Goal: Task Accomplishment & Management: Use online tool/utility

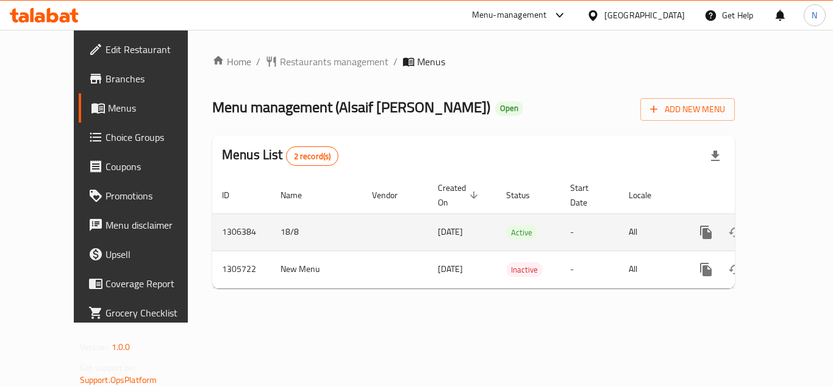
click at [780, 218] on link "enhanced table" at bounding box center [794, 232] width 29 height 29
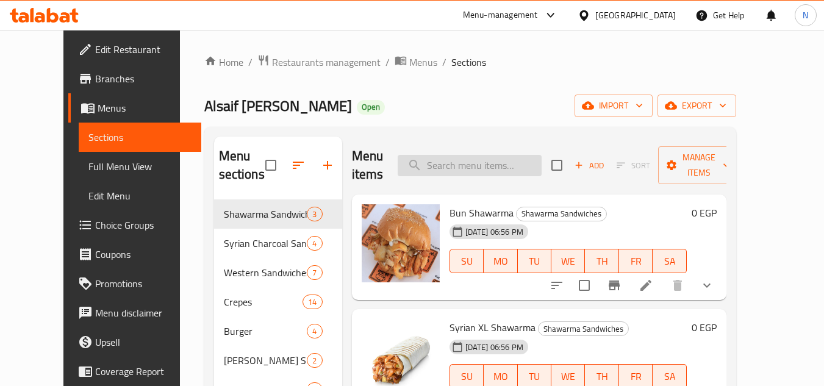
click at [496, 155] on input "search" at bounding box center [470, 165] width 144 height 21
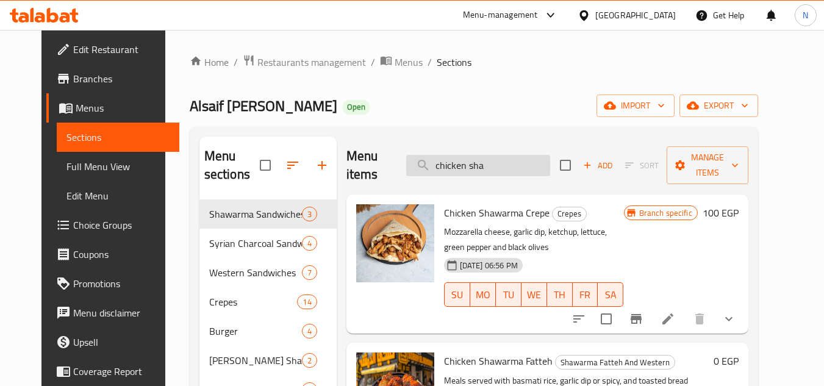
click at [514, 157] on input "chicken sha" at bounding box center [478, 165] width 144 height 21
click at [516, 160] on input "chicken sha" at bounding box center [478, 165] width 144 height 21
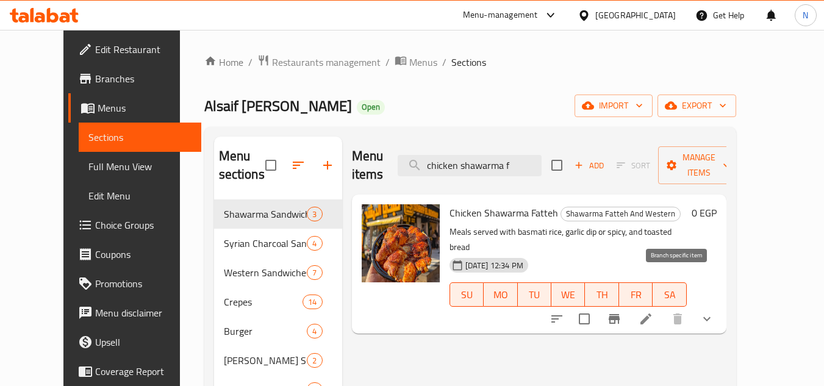
scroll to position [61, 0]
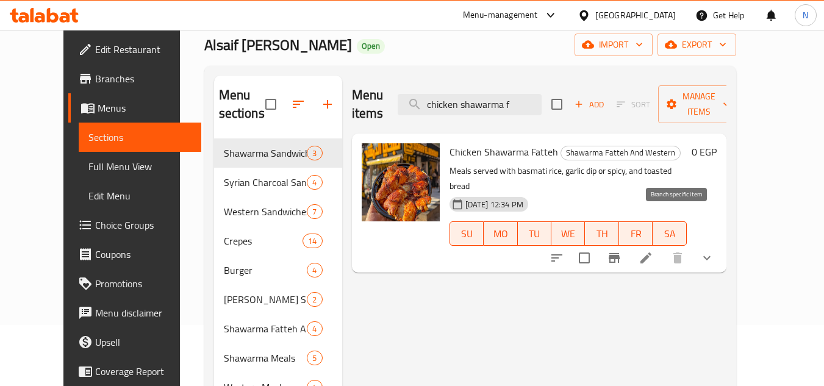
type input "chicken shawarma f"
click at [629, 243] on button "Branch-specific-item" at bounding box center [614, 257] width 29 height 29
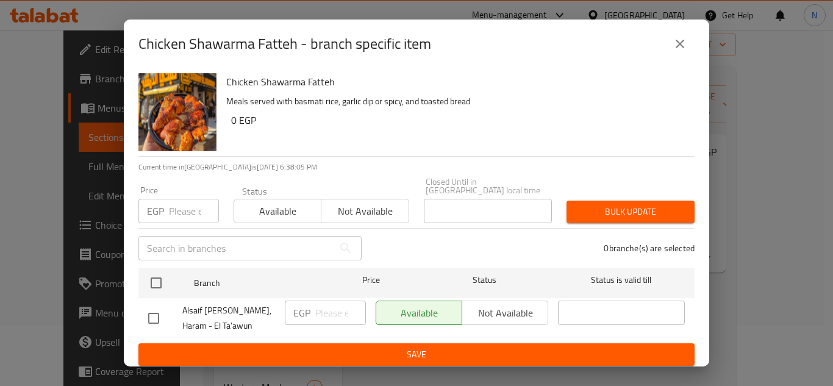
click at [670, 51] on button "close" at bounding box center [680, 43] width 29 height 29
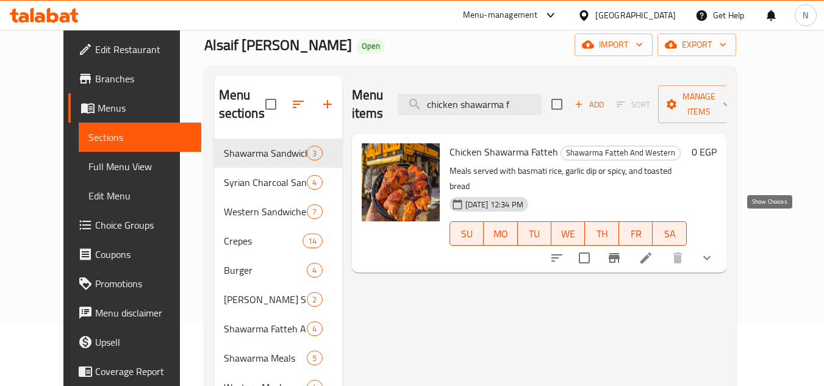
click at [714, 251] on icon "show more" at bounding box center [707, 258] width 15 height 15
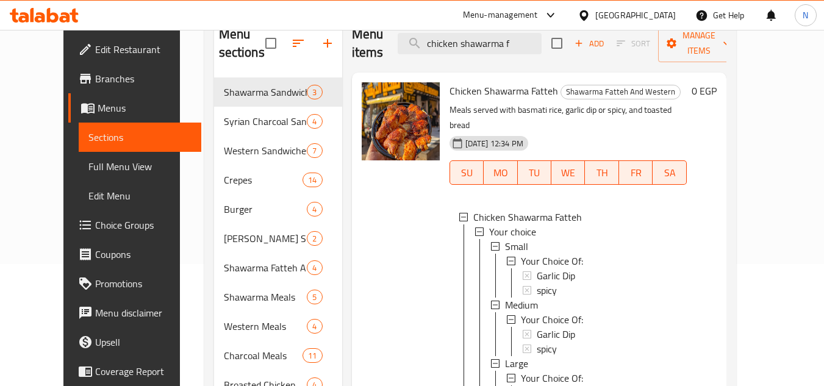
scroll to position [183, 0]
